Goal: Task Accomplishment & Management: Manage account settings

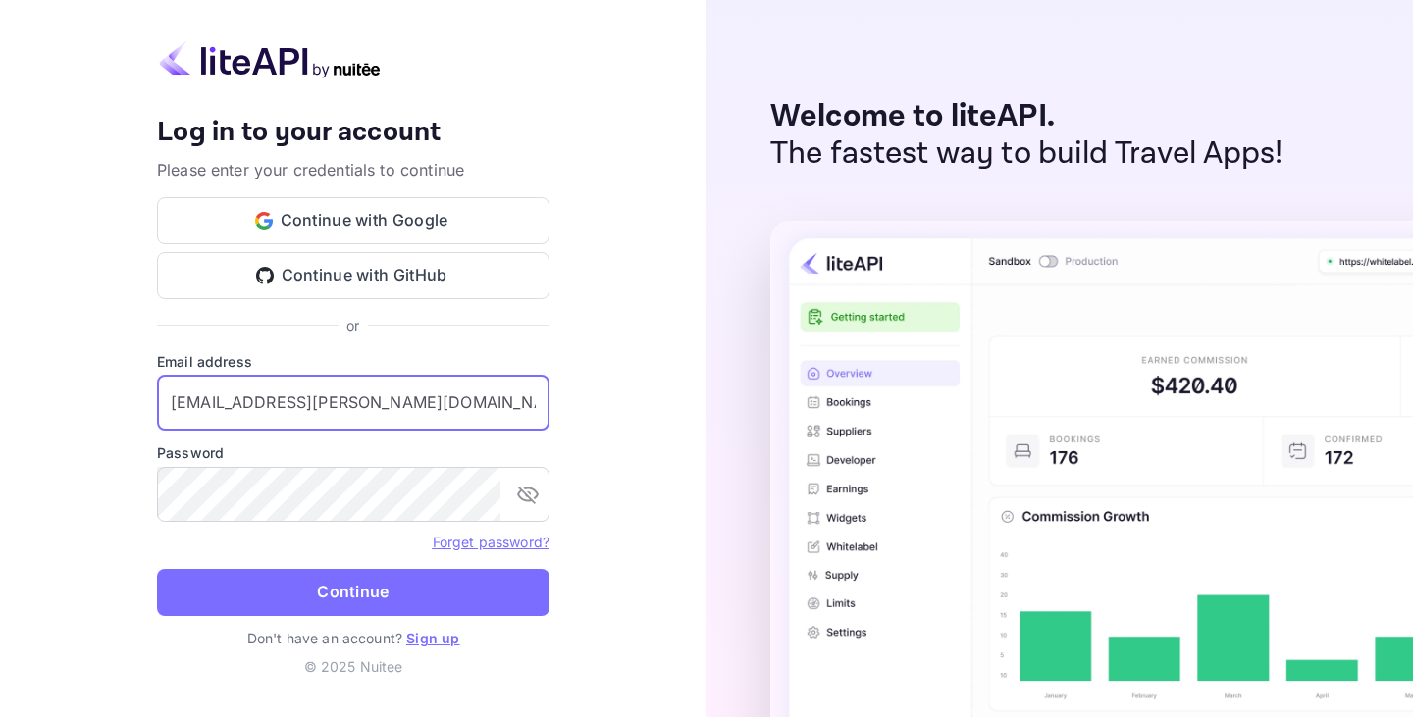
click at [355, 397] on input "[EMAIL_ADDRESS][PERSON_NAME][DOMAIN_NAME]" at bounding box center [353, 403] width 392 height 55
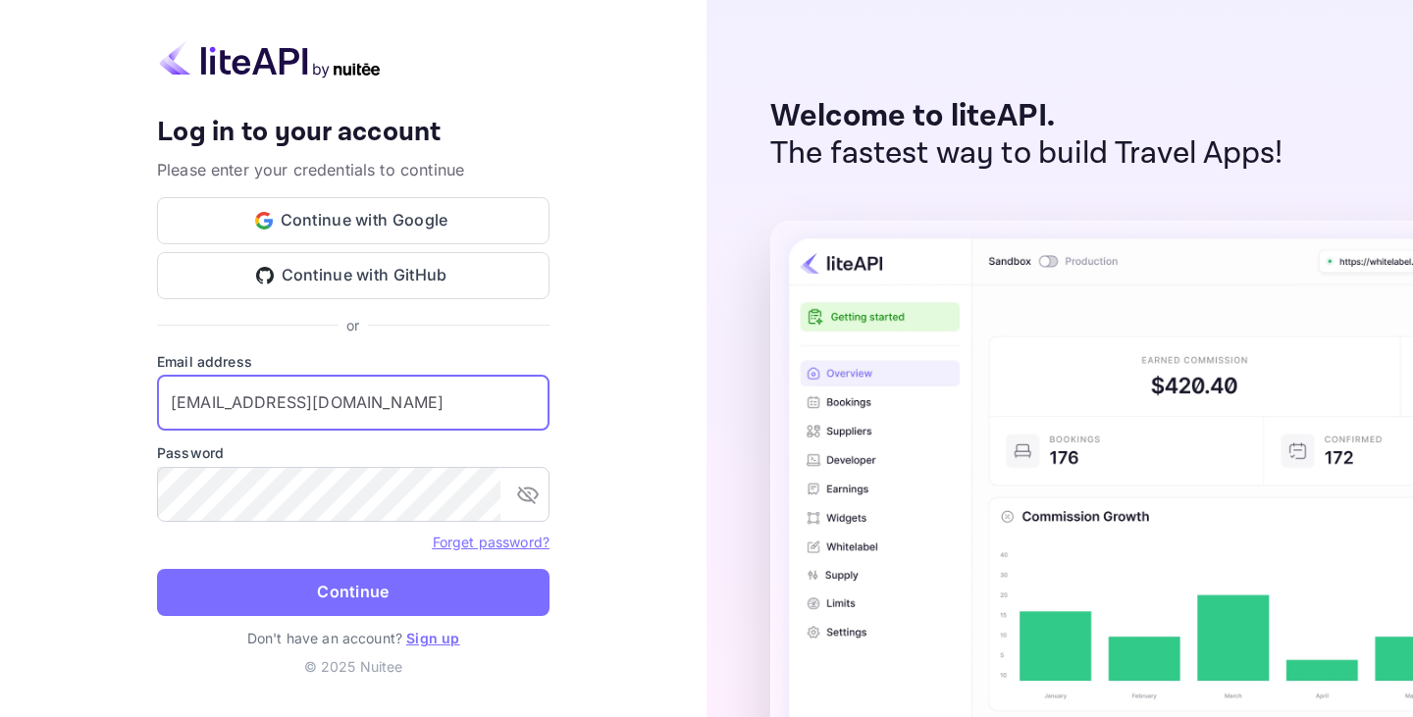
type input "[EMAIL_ADDRESS][DOMAIN_NAME]"
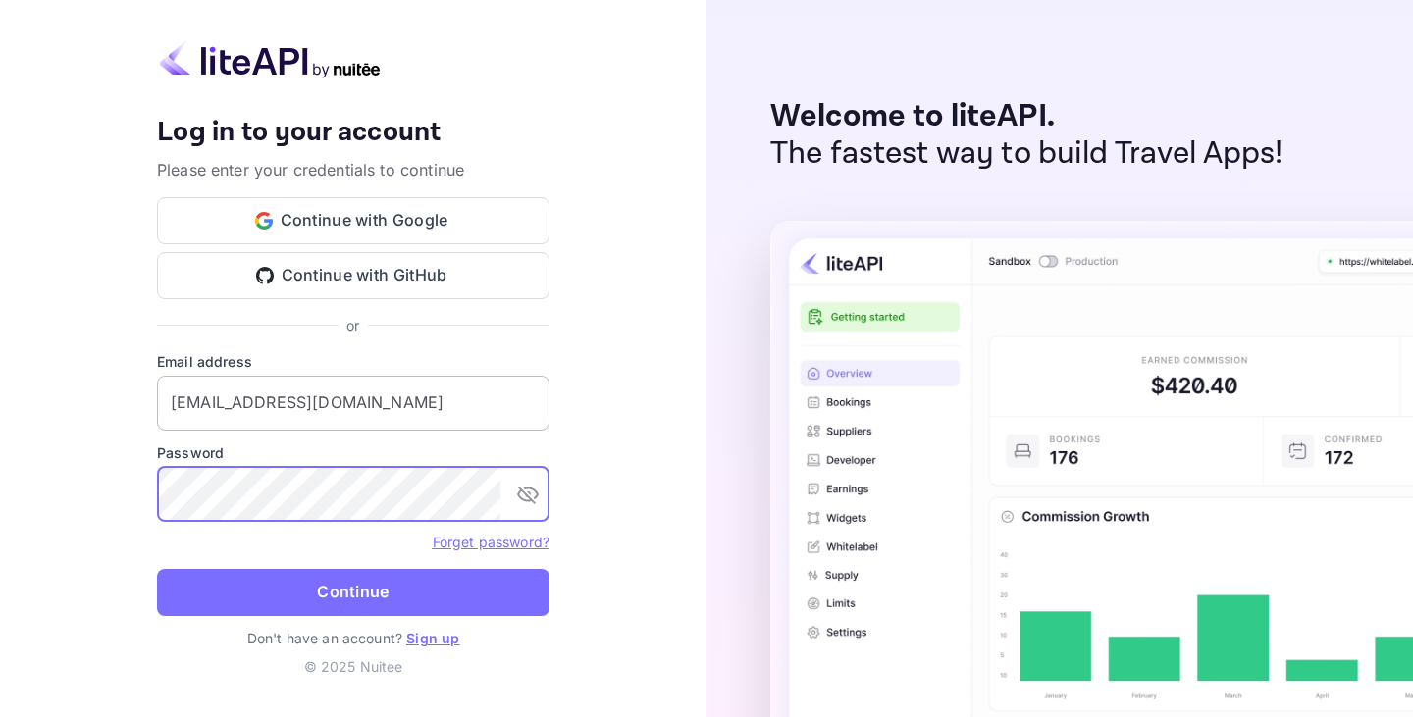
click at [157, 569] on button "Continue" at bounding box center [353, 592] width 392 height 47
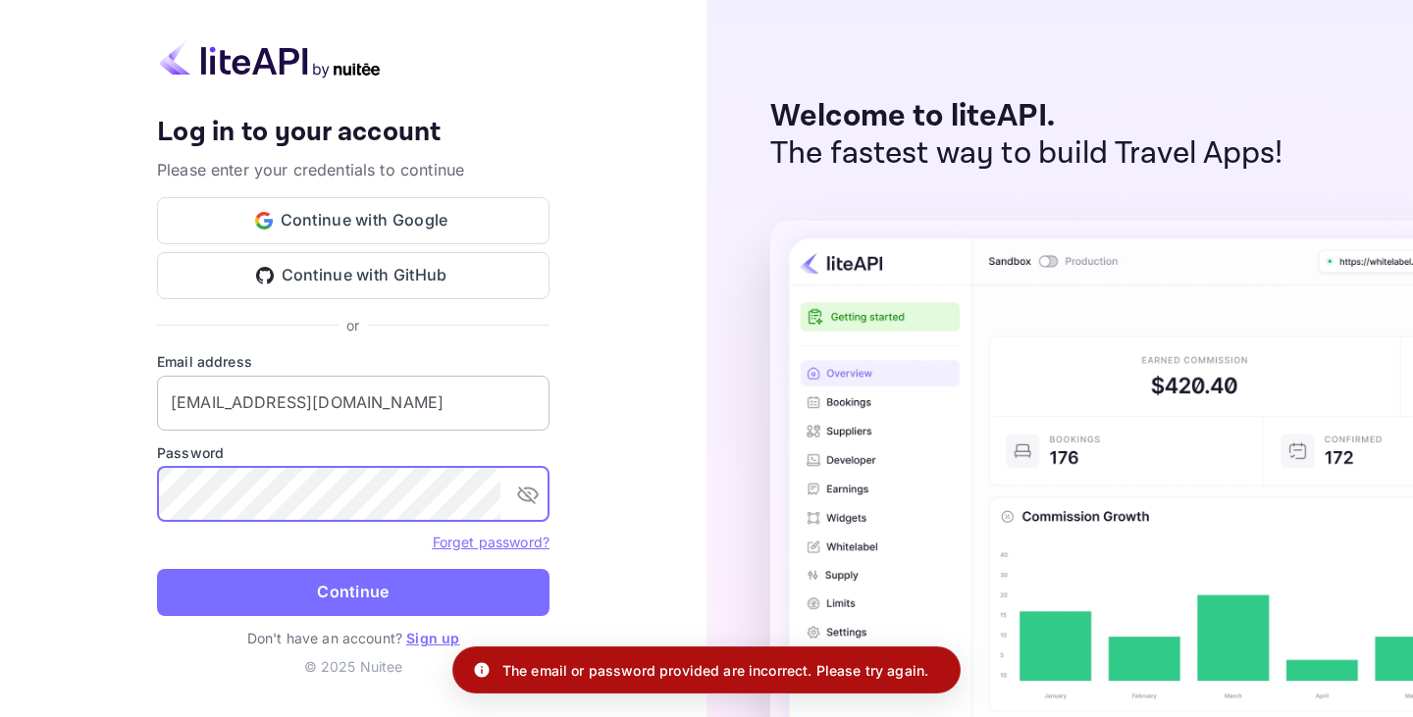
click at [157, 569] on button "Continue" at bounding box center [353, 592] width 392 height 47
click at [529, 503] on icon "toggle password visibility" at bounding box center [528, 495] width 24 height 24
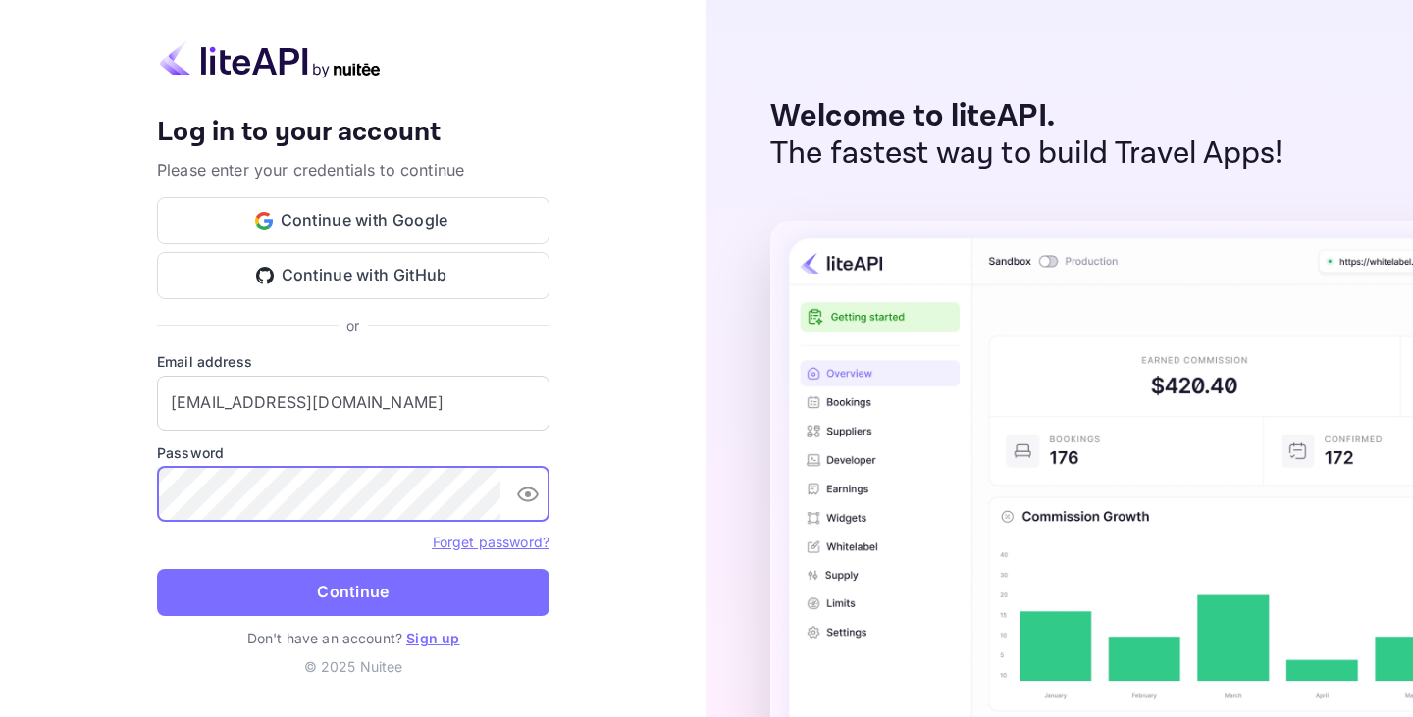
click at [157, 569] on button "Continue" at bounding box center [353, 592] width 392 height 47
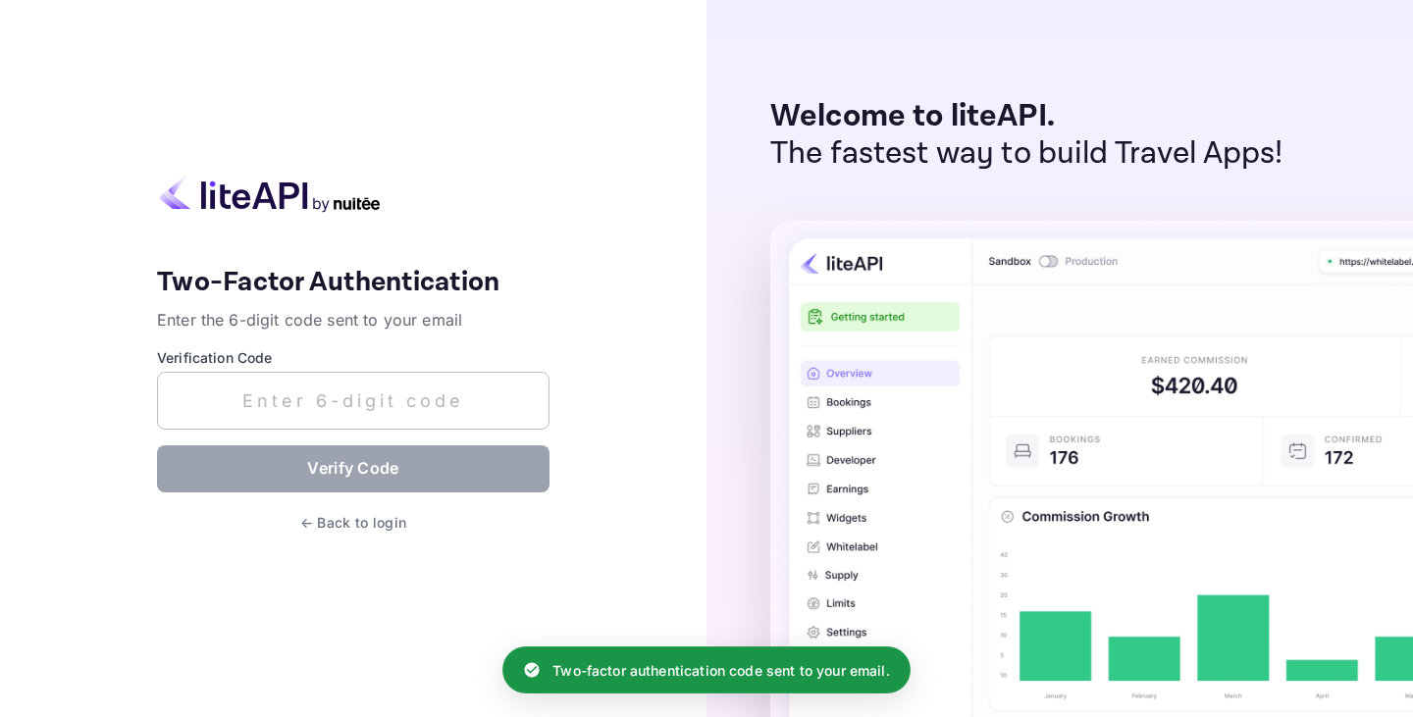
click at [332, 420] on input "text" at bounding box center [353, 401] width 392 height 58
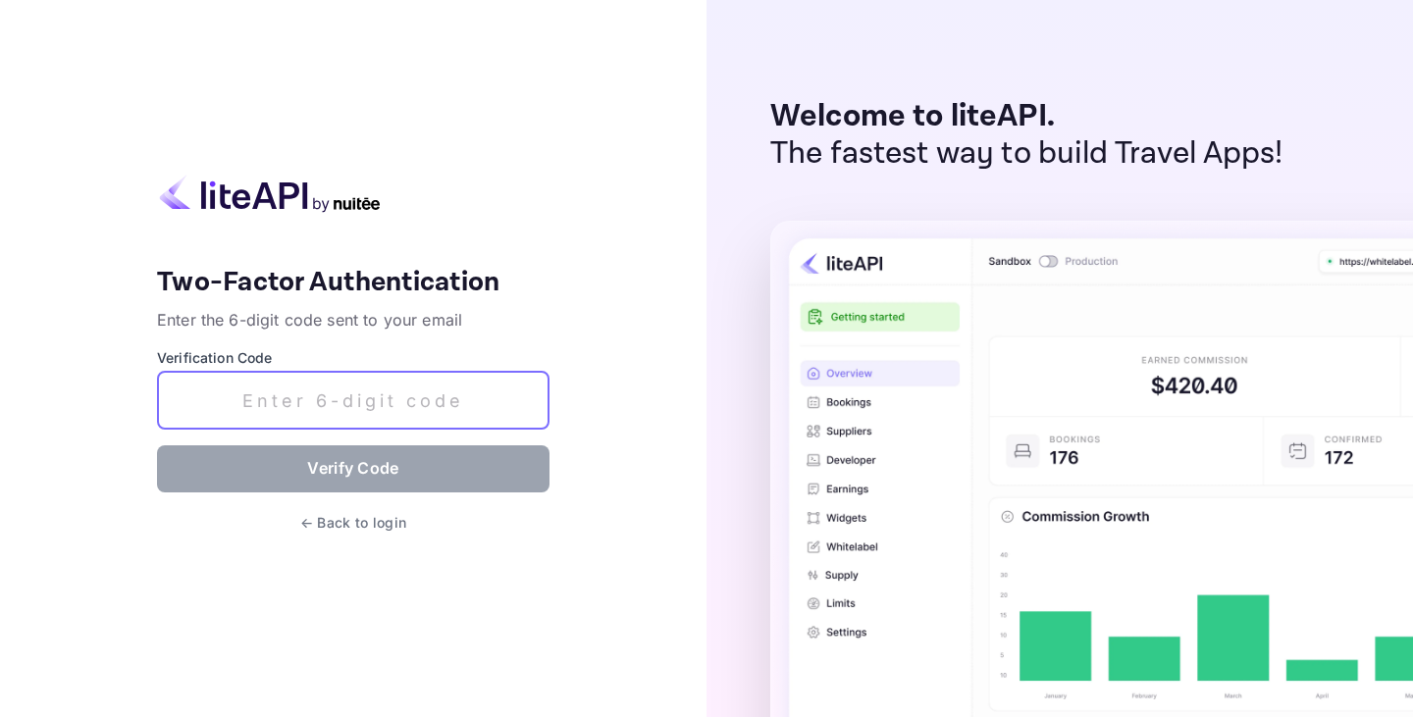
click at [389, 400] on input "text" at bounding box center [353, 401] width 392 height 58
paste input "561337"
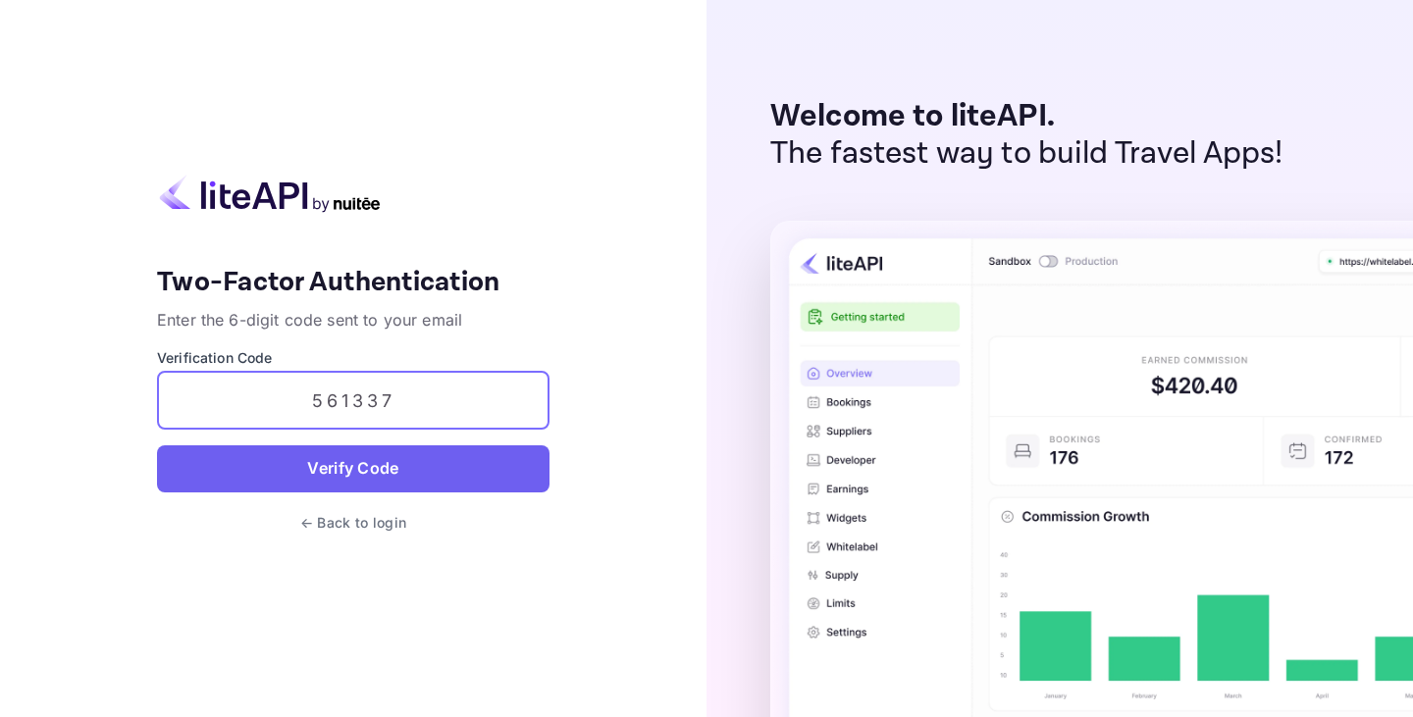
type input "561337"
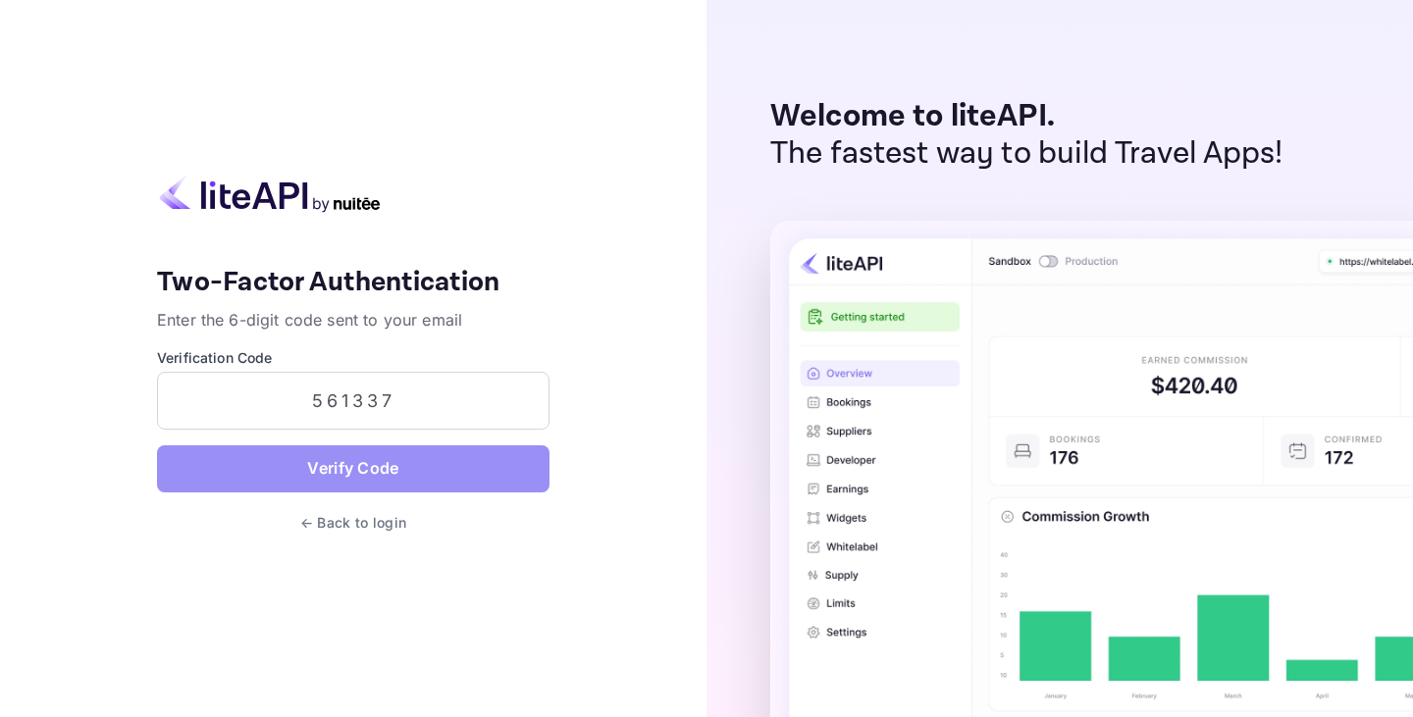
click at [407, 472] on button "Verify Code" at bounding box center [353, 468] width 392 height 47
